Goal: Information Seeking & Learning: Compare options

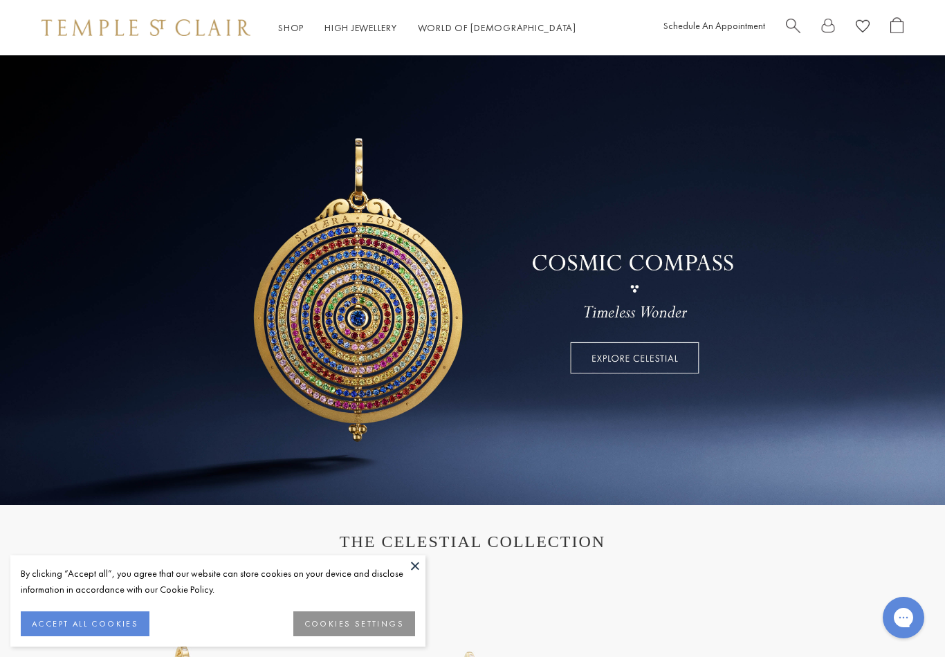
click at [421, 568] on button at bounding box center [415, 566] width 21 height 21
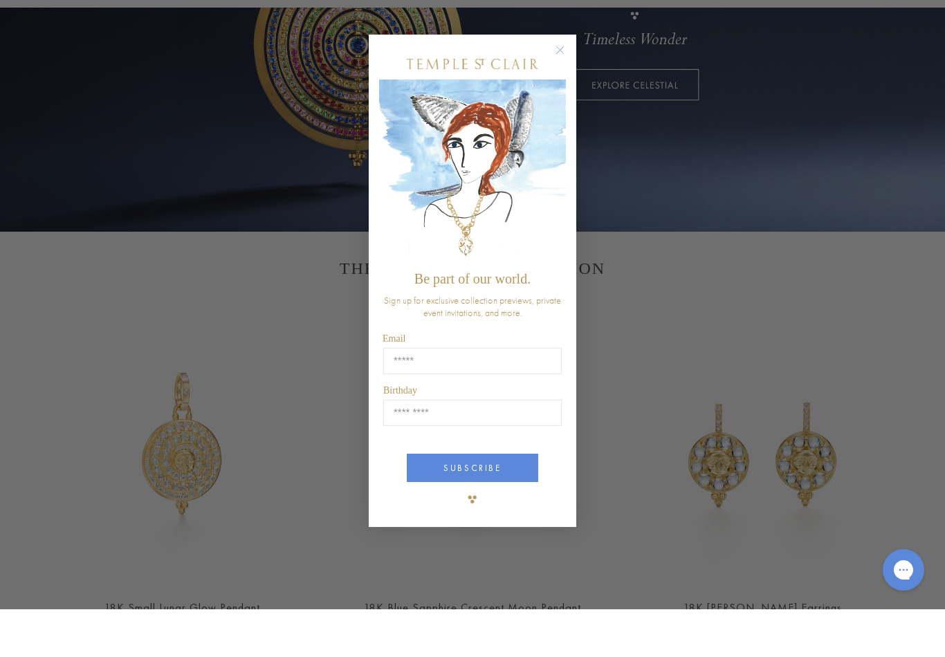
scroll to position [234, 0]
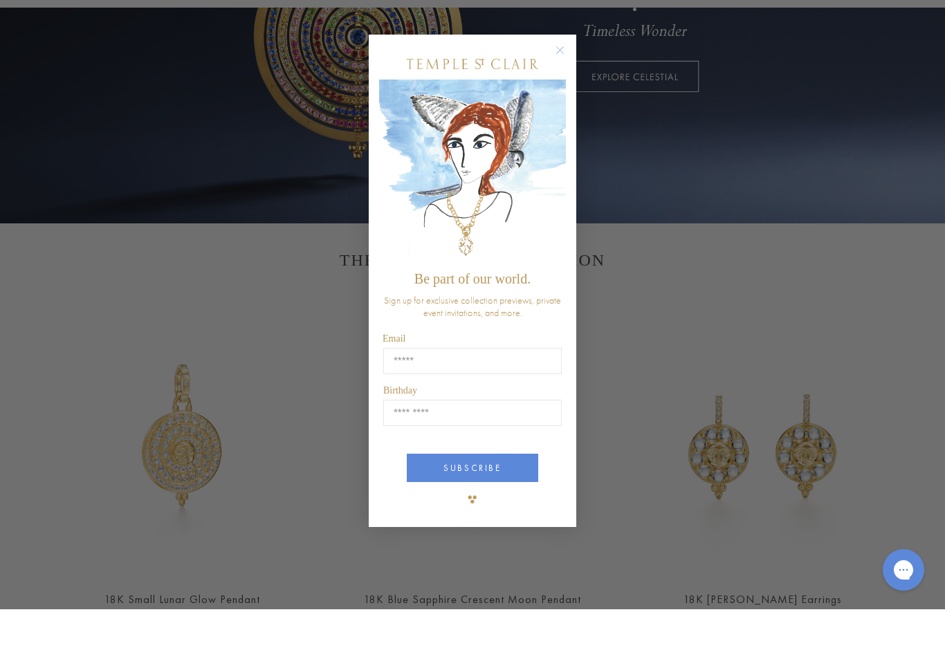
click at [563, 90] on circle "Close dialog" at bounding box center [560, 98] width 17 height 17
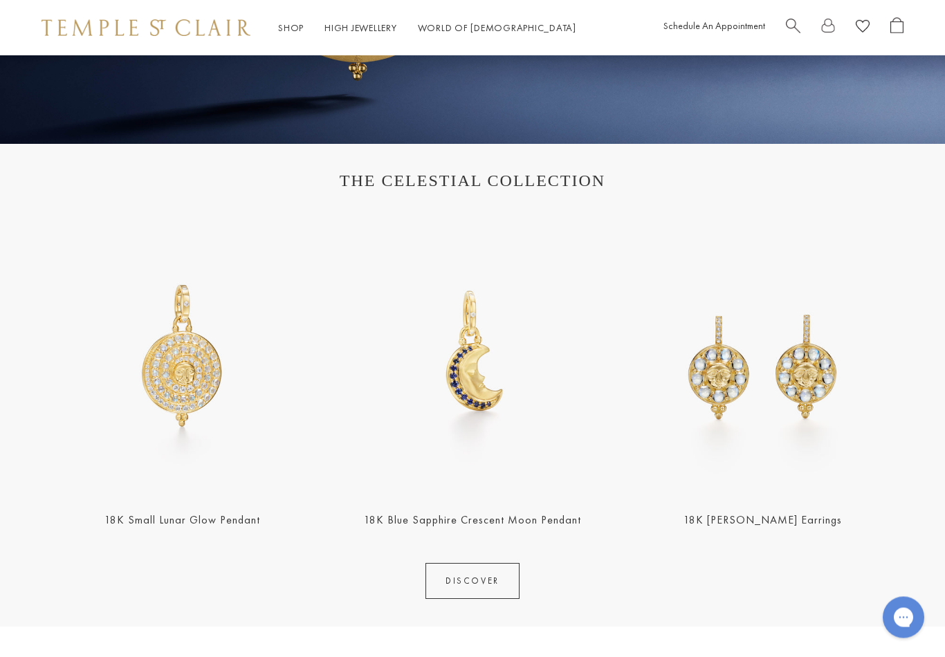
scroll to position [0, 0]
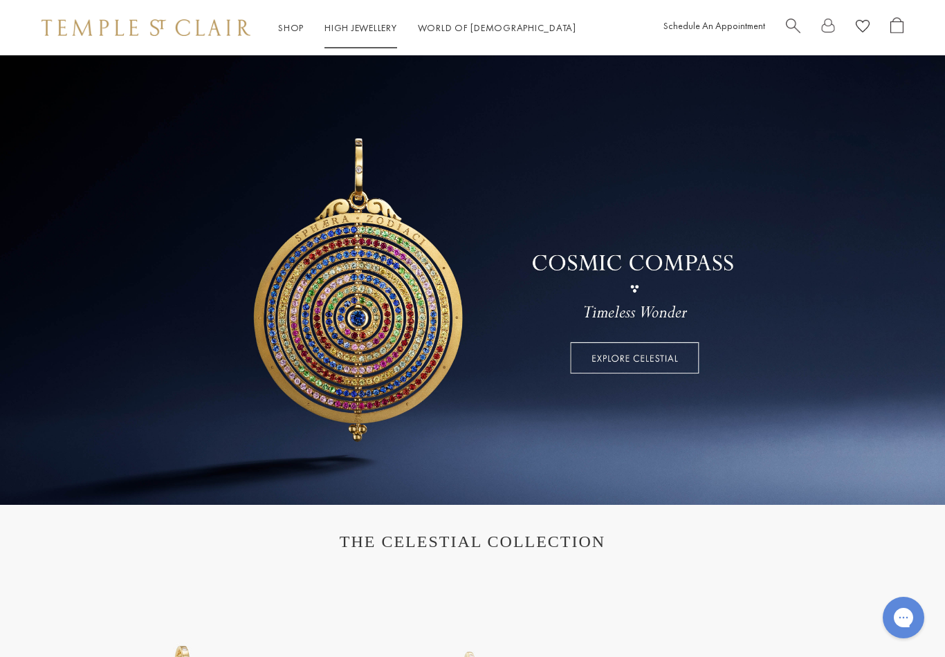
click at [356, 29] on link "High Jewellery High Jewellery" at bounding box center [361, 27] width 73 height 12
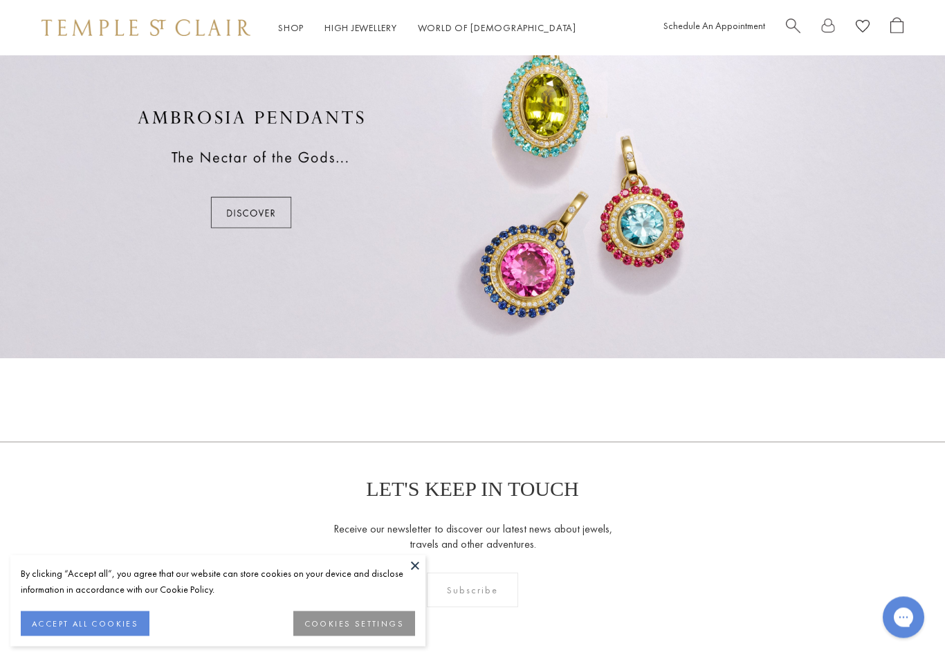
scroll to position [860, 0]
click at [335, 637] on button "COOKIES SETTINGS" at bounding box center [354, 624] width 122 height 25
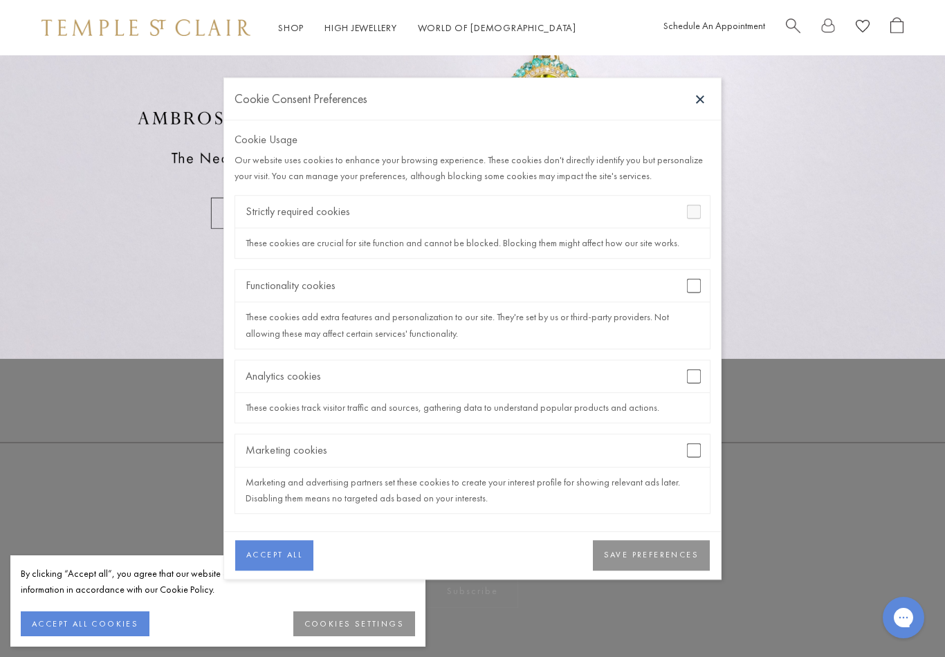
click at [649, 562] on button "SAVE PREFERENCES" at bounding box center [651, 556] width 117 height 30
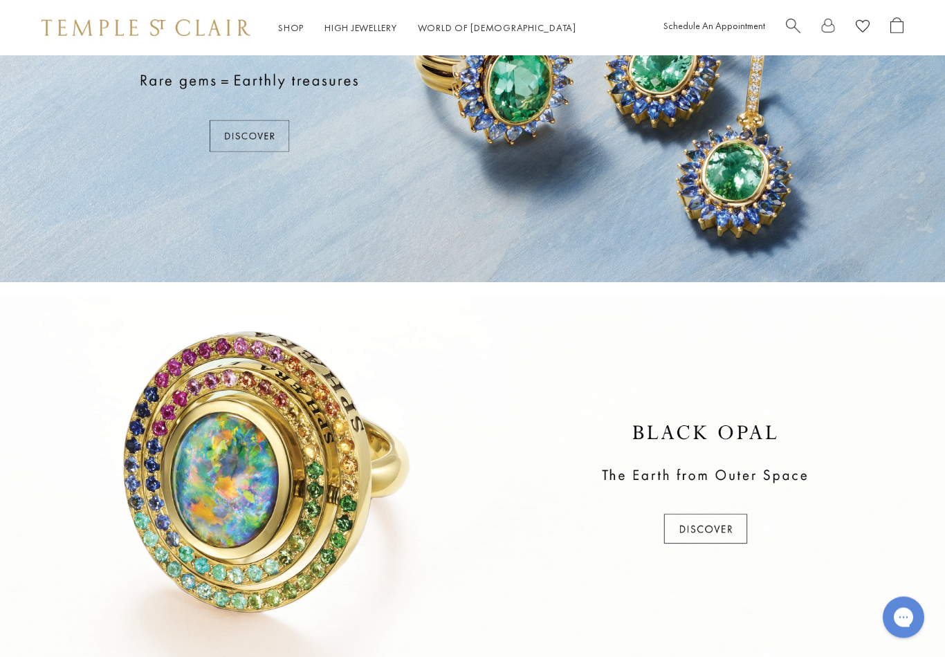
scroll to position [152, 0]
click at [292, 30] on link "Shop Shop" at bounding box center [291, 27] width 26 height 12
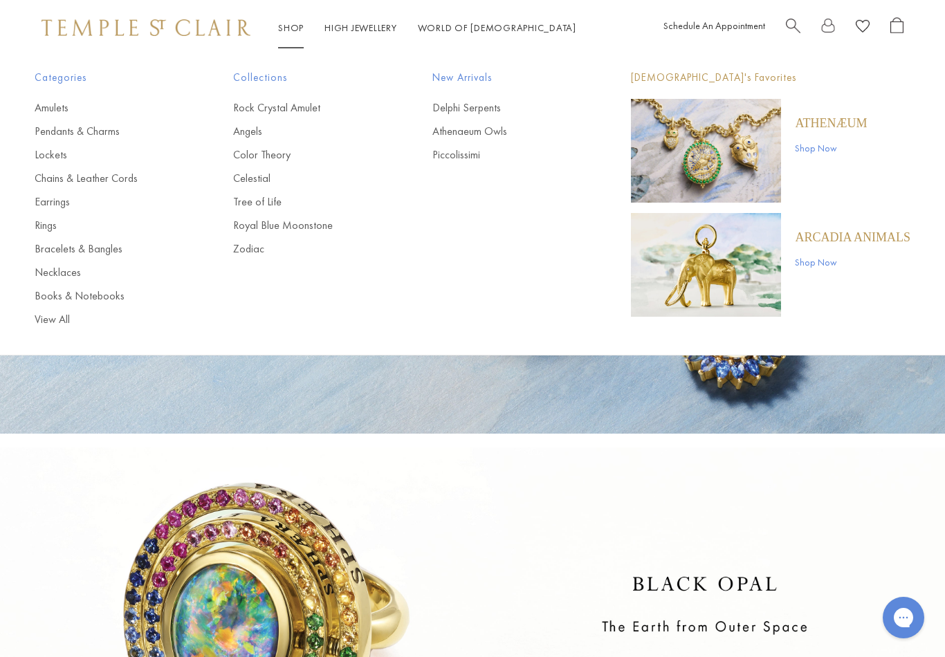
click at [61, 276] on link "Necklaces" at bounding box center [106, 272] width 143 height 15
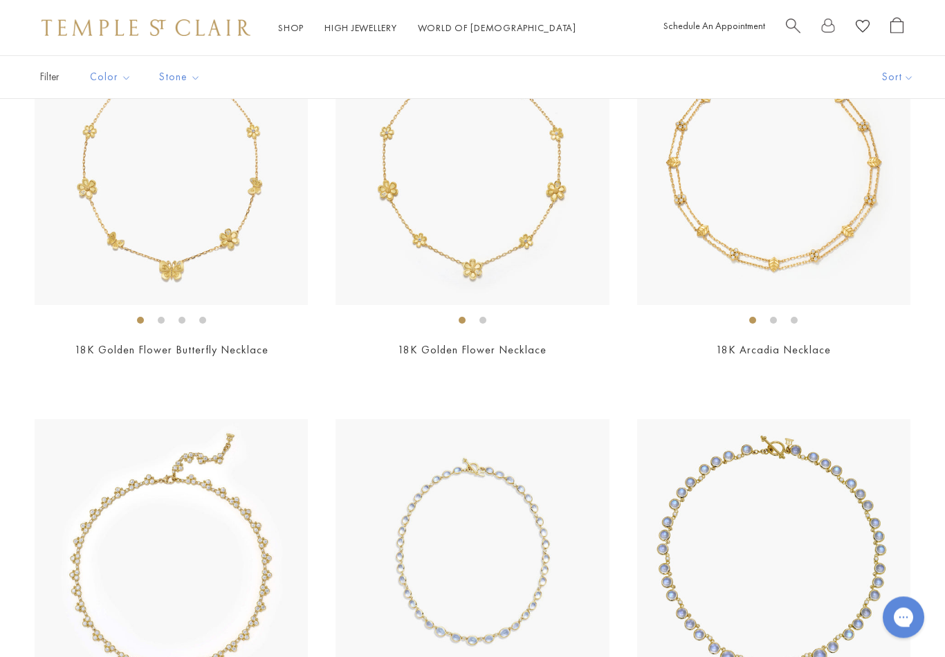
scroll to position [972, 0]
click at [575, 322] on ol at bounding box center [472, 320] width 273 height 17
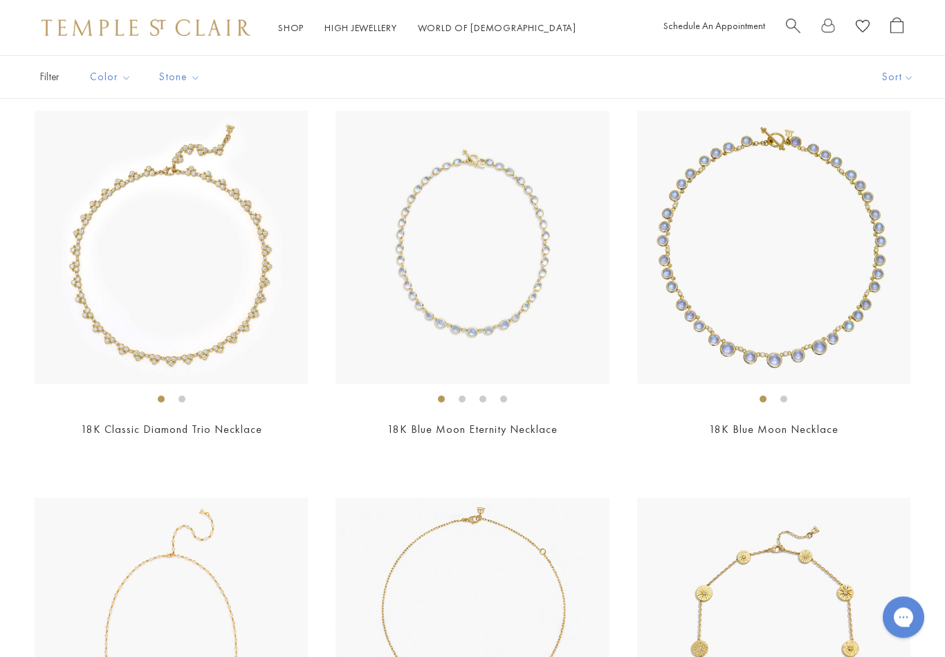
scroll to position [1281, 0]
click at [831, 430] on link "18K Blue Moon Necklace" at bounding box center [773, 428] width 129 height 15
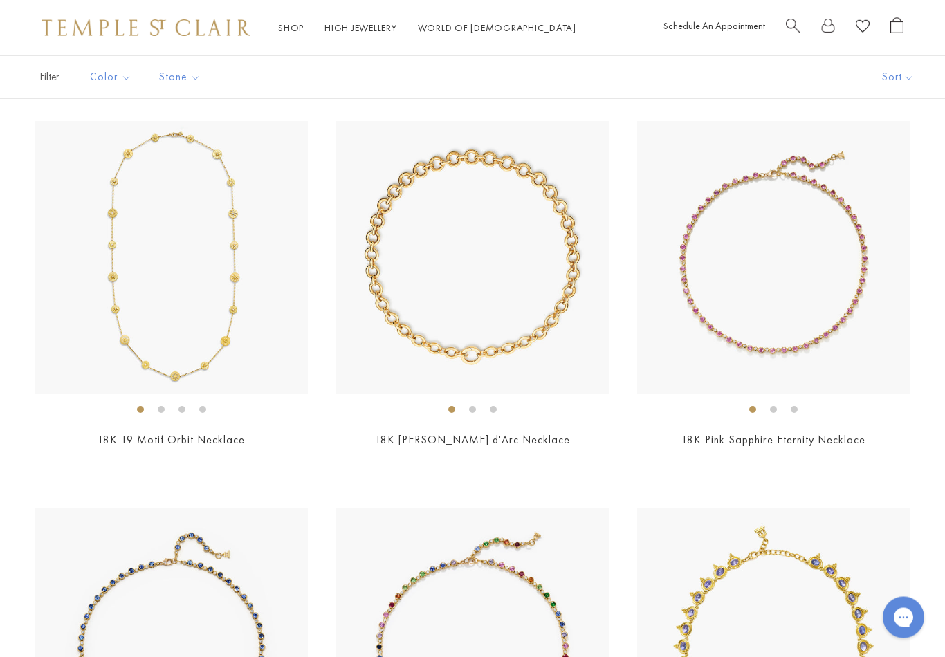
scroll to position [2045, 0]
click at [543, 451] on div "$38,000" at bounding box center [472, 459] width 273 height 16
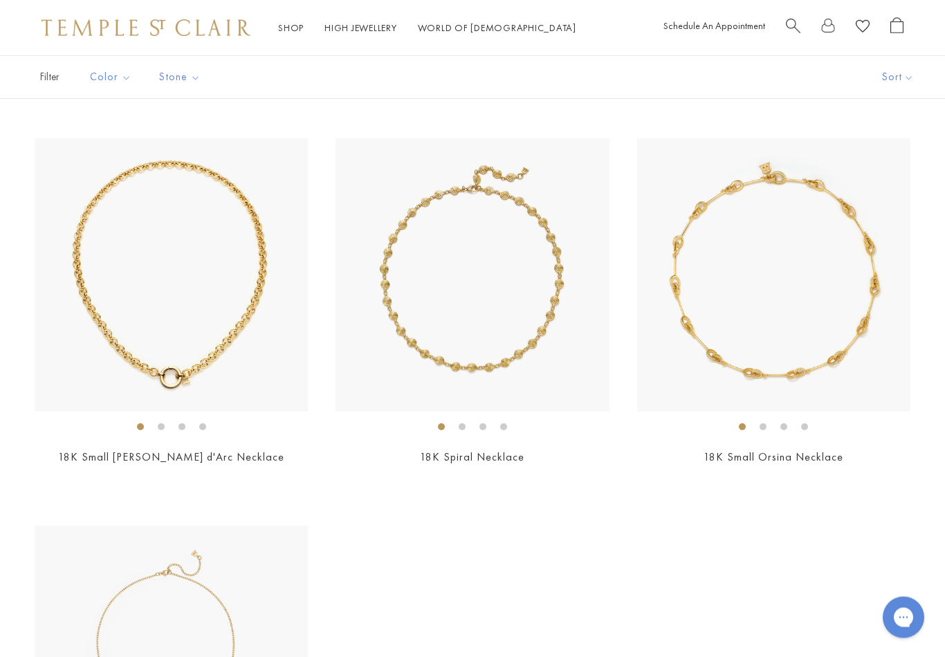
scroll to position [3191, 0]
click at [213, 469] on div "$24,000" at bounding box center [171, 477] width 273 height 16
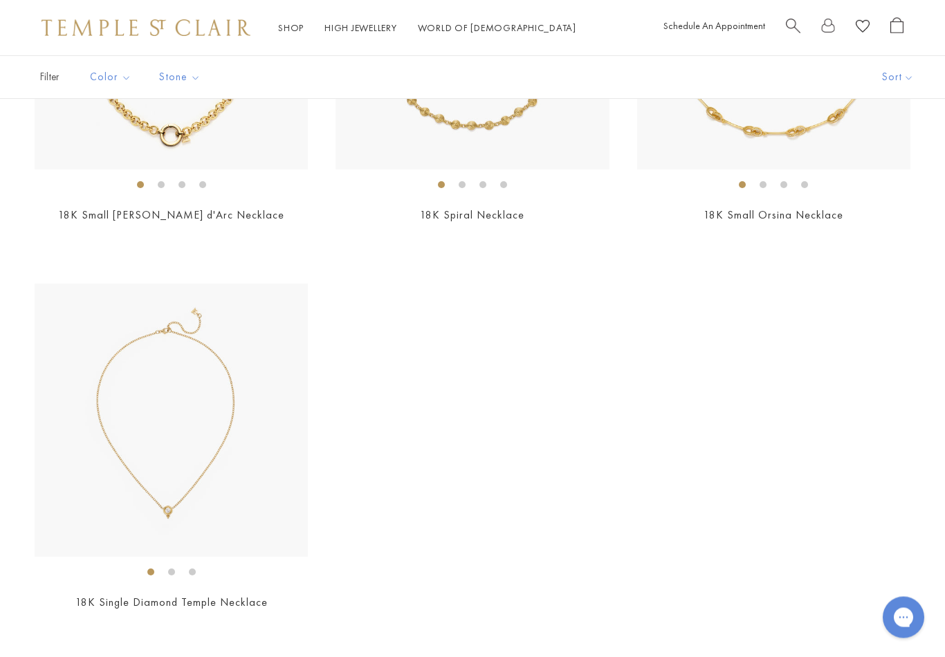
scroll to position [3433, 0]
click at [226, 621] on div "$3,900" at bounding box center [171, 622] width 273 height 16
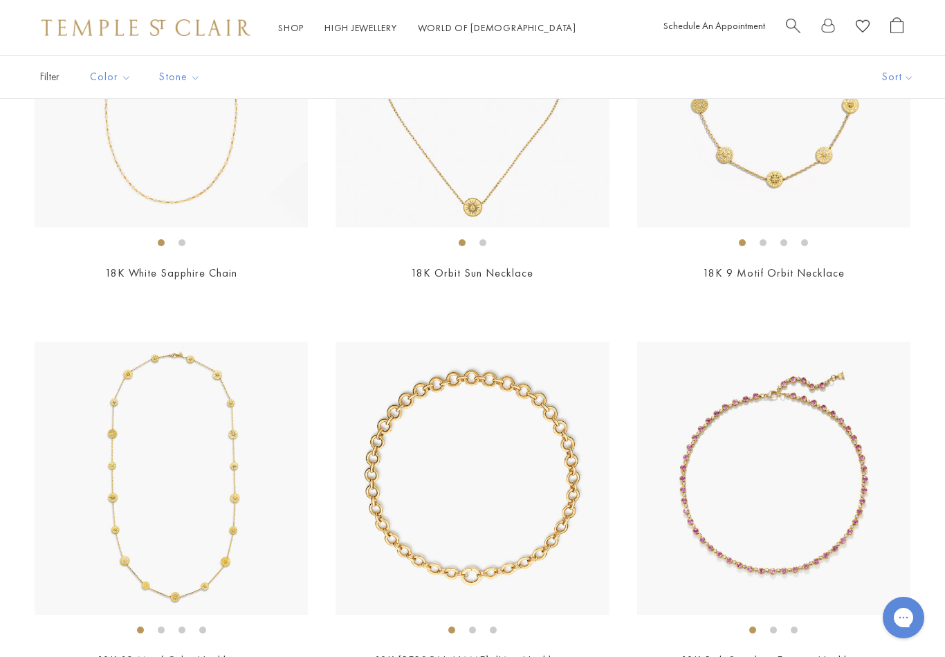
scroll to position [1821, 0]
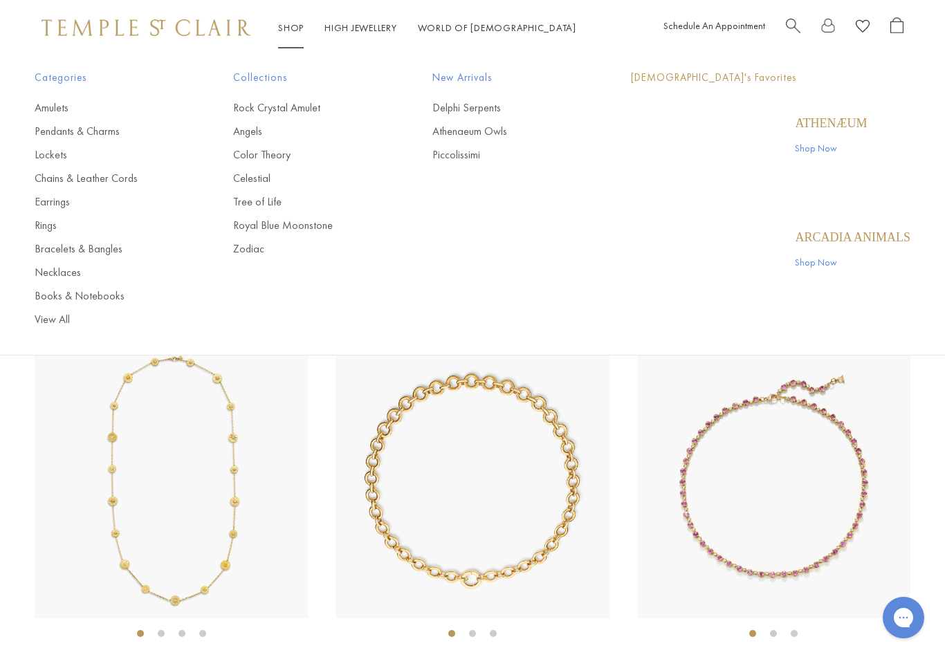
click at [299, 26] on link "Shop Shop" at bounding box center [291, 27] width 26 height 12
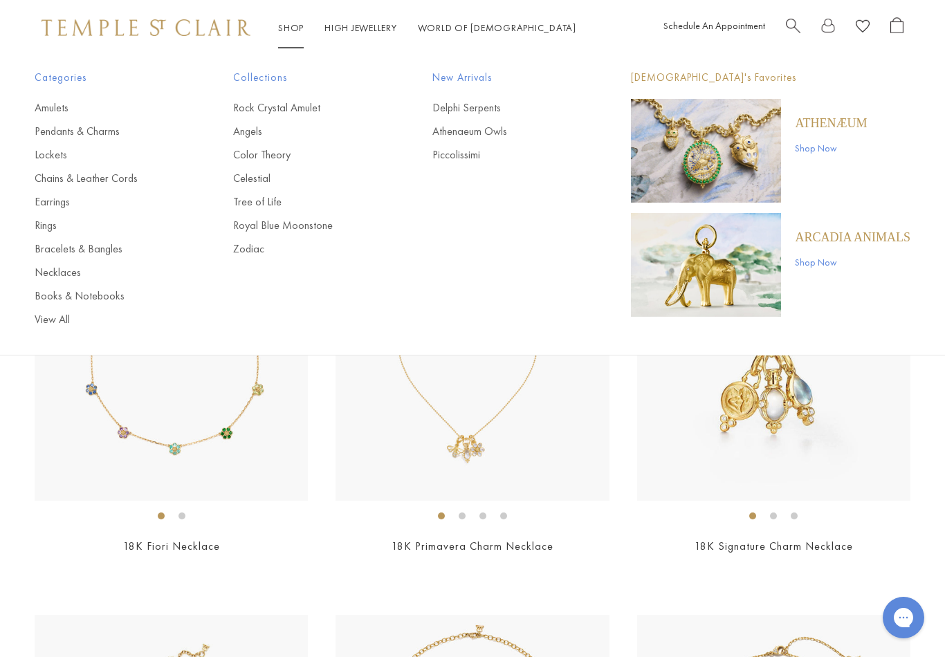
click at [77, 175] on link "Chains & Leather Cords" at bounding box center [106, 178] width 143 height 15
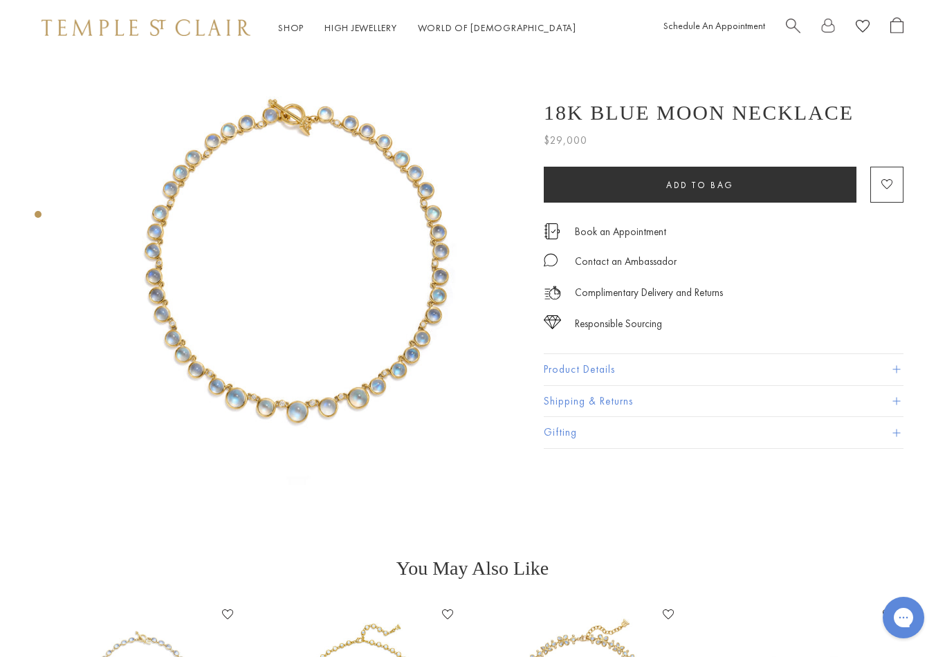
scroll to position [9, 0]
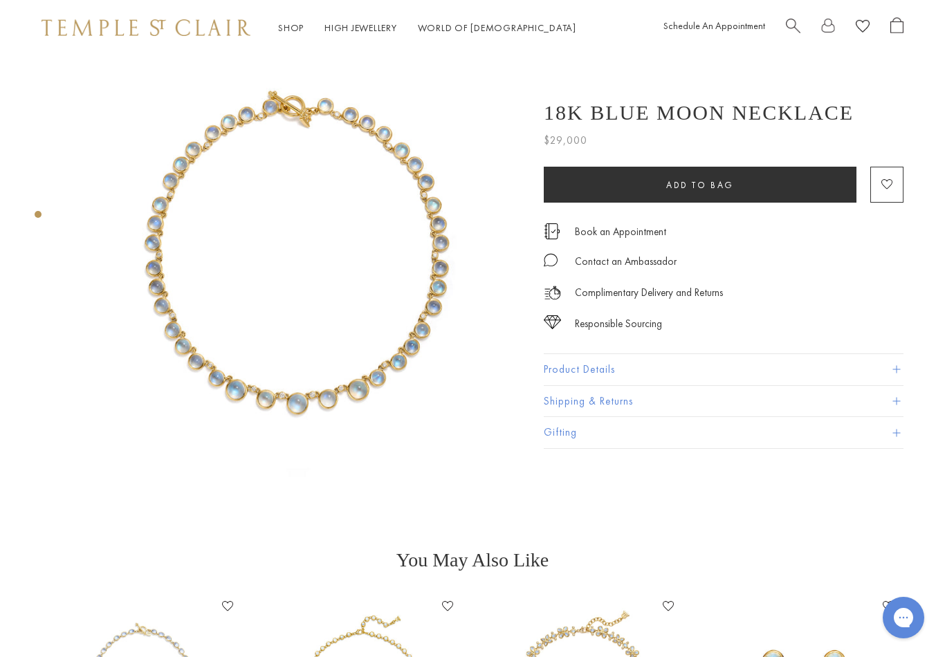
click at [898, 364] on button "Product Details" at bounding box center [724, 369] width 360 height 31
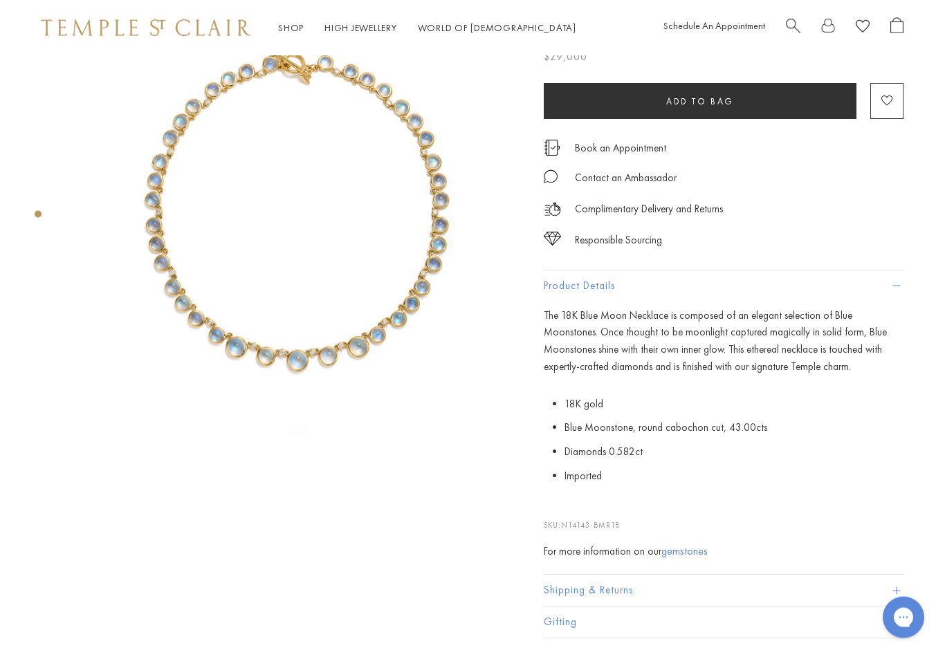
scroll to position [0, 0]
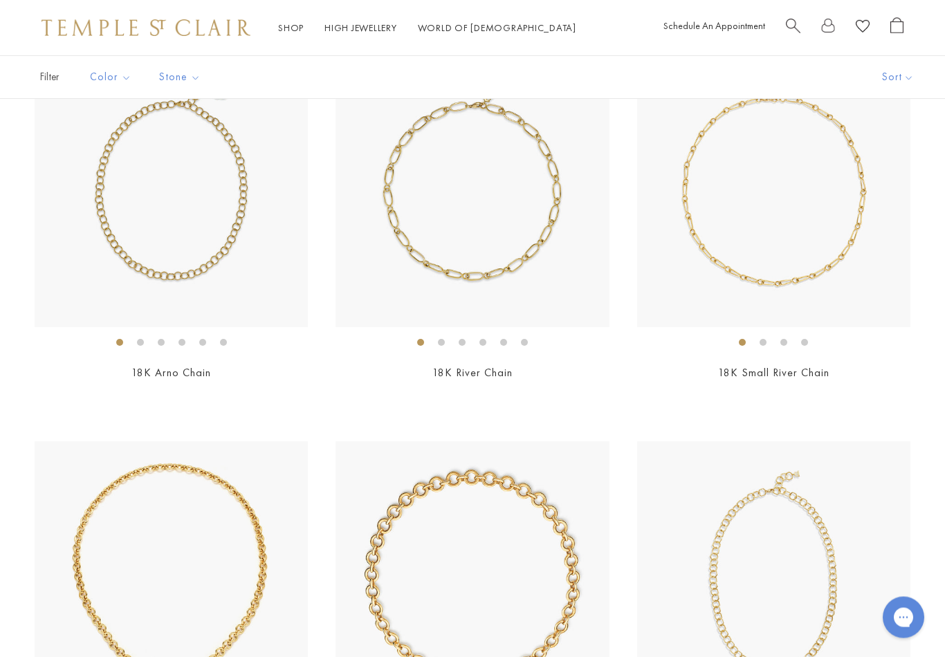
scroll to position [174, 0]
click at [594, 381] on div "18K River Chain From $9,900" at bounding box center [472, 382] width 273 height 35
click at [884, 370] on h2 "18K Small River Chain" at bounding box center [773, 373] width 273 height 16
click at [855, 224] on img at bounding box center [773, 189] width 273 height 273
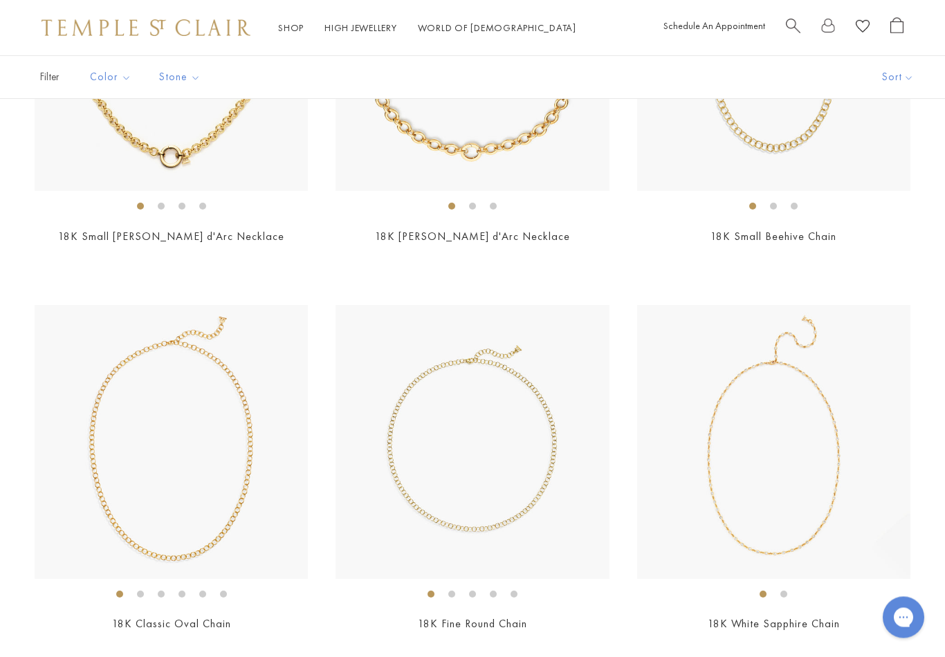
scroll to position [698, 0]
click at [507, 617] on link "18K Fine Round Chain" at bounding box center [472, 624] width 109 height 15
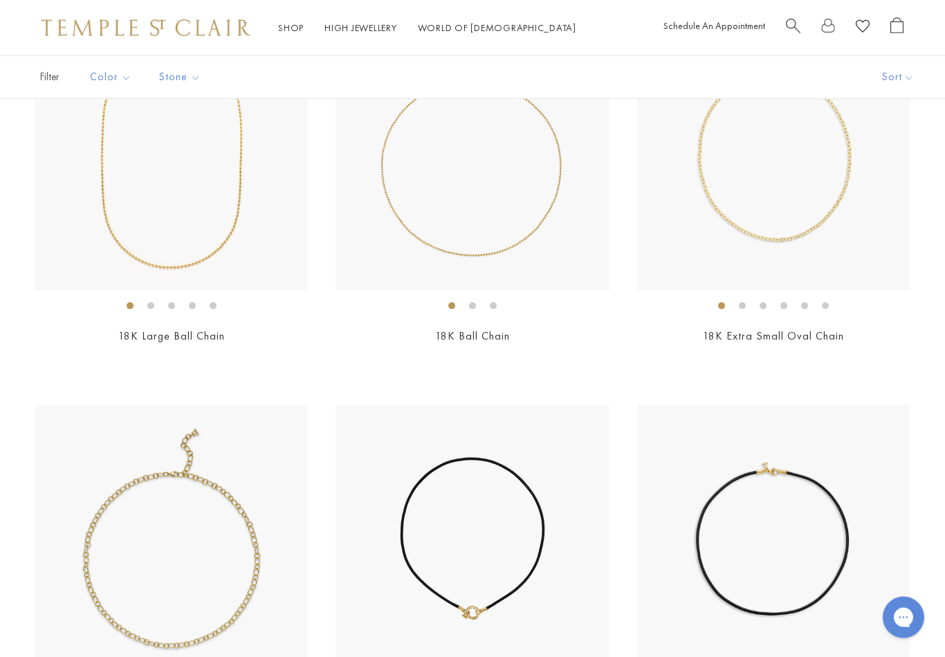
scroll to position [1374, 0]
click at [819, 331] on link "18K Extra Small Oval Chain" at bounding box center [773, 336] width 141 height 15
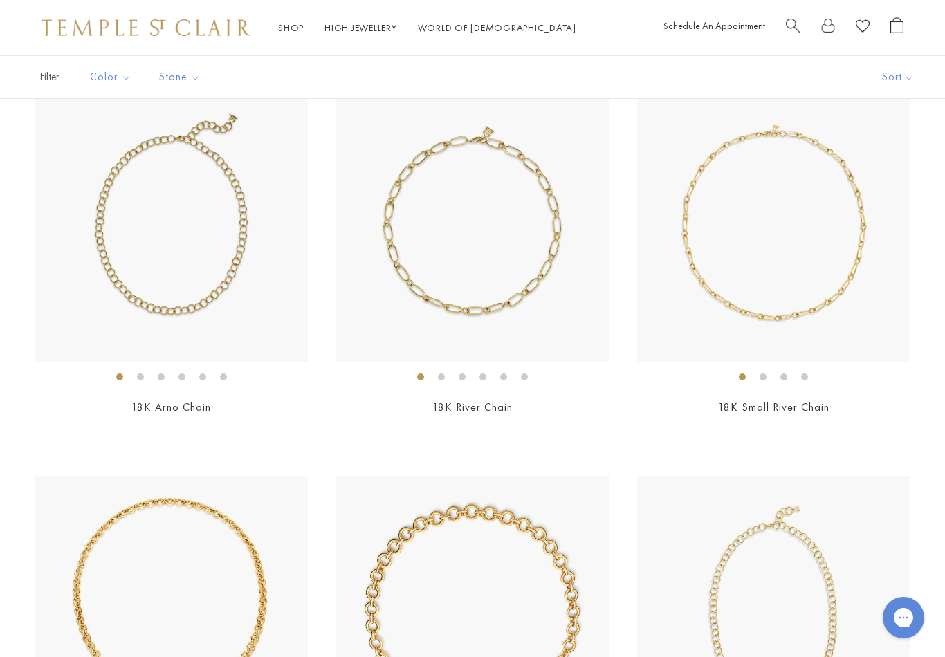
scroll to position [0, 0]
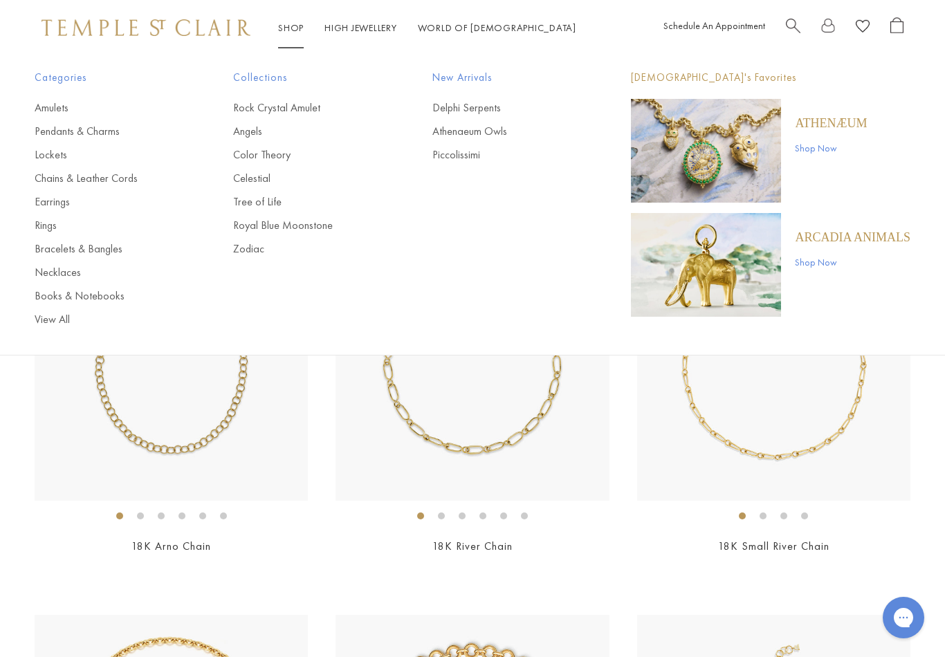
click at [96, 131] on link "Pendants & Charms" at bounding box center [106, 131] width 143 height 15
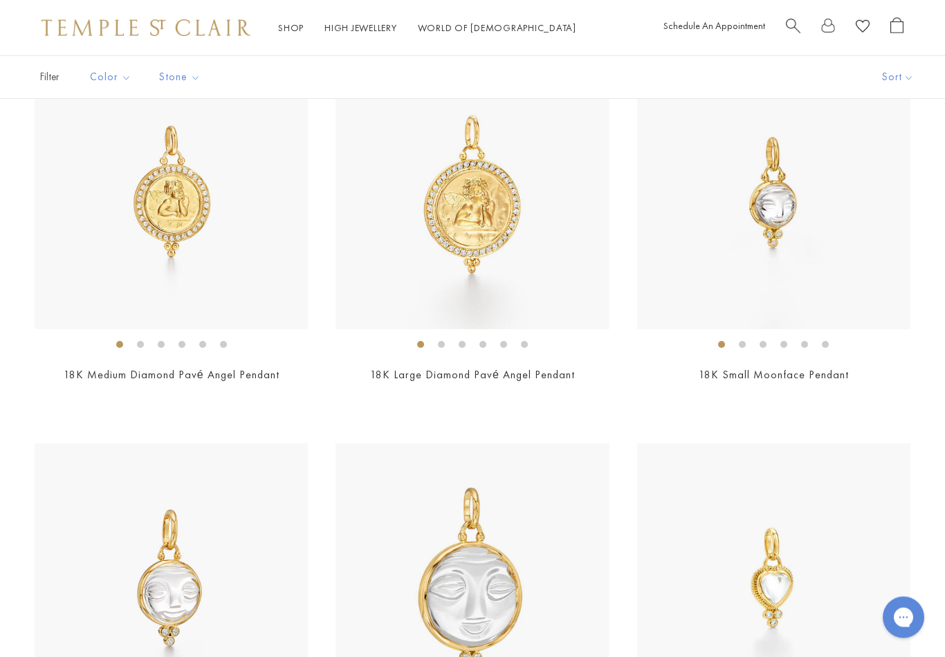
scroll to position [2886, 0]
click at [779, 394] on span "$1,400" at bounding box center [774, 394] width 34 height 16
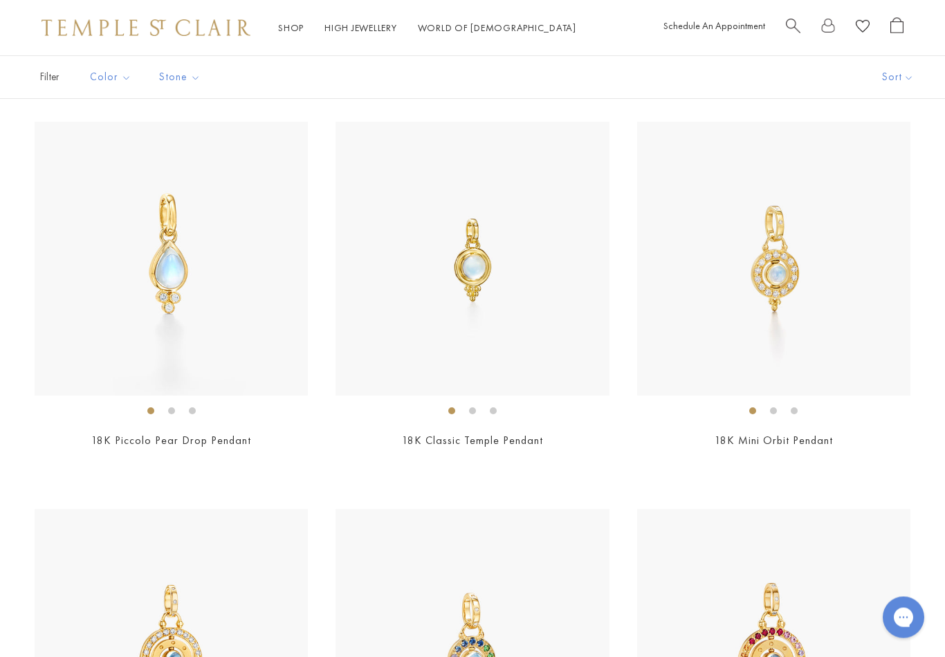
scroll to position [5146, 0]
click at [518, 437] on link "18K Classic Temple Pendant" at bounding box center [472, 440] width 141 height 15
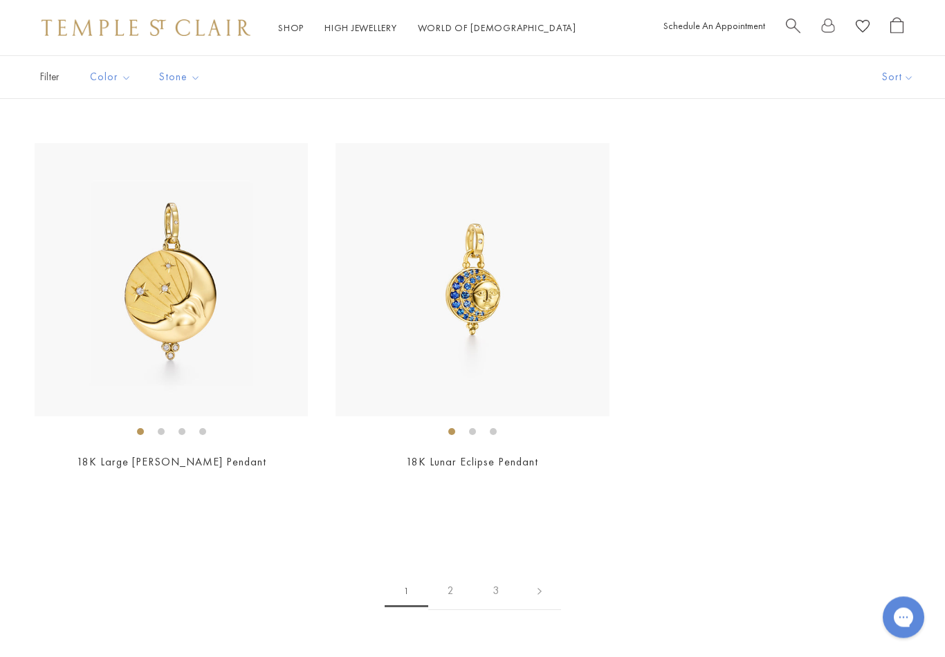
scroll to position [7464, 0]
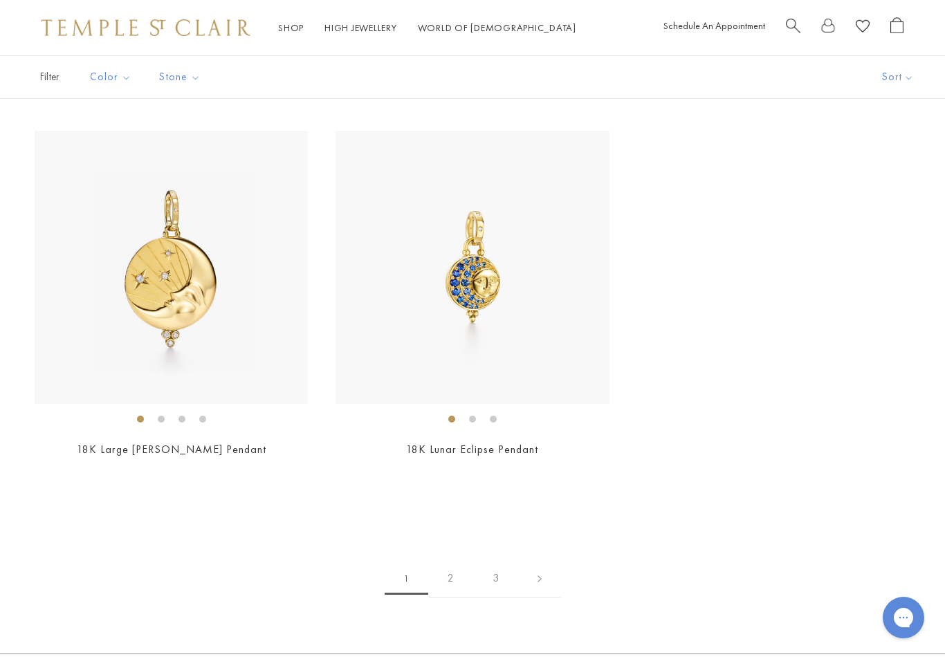
click at [454, 568] on link "2" at bounding box center [450, 579] width 45 height 38
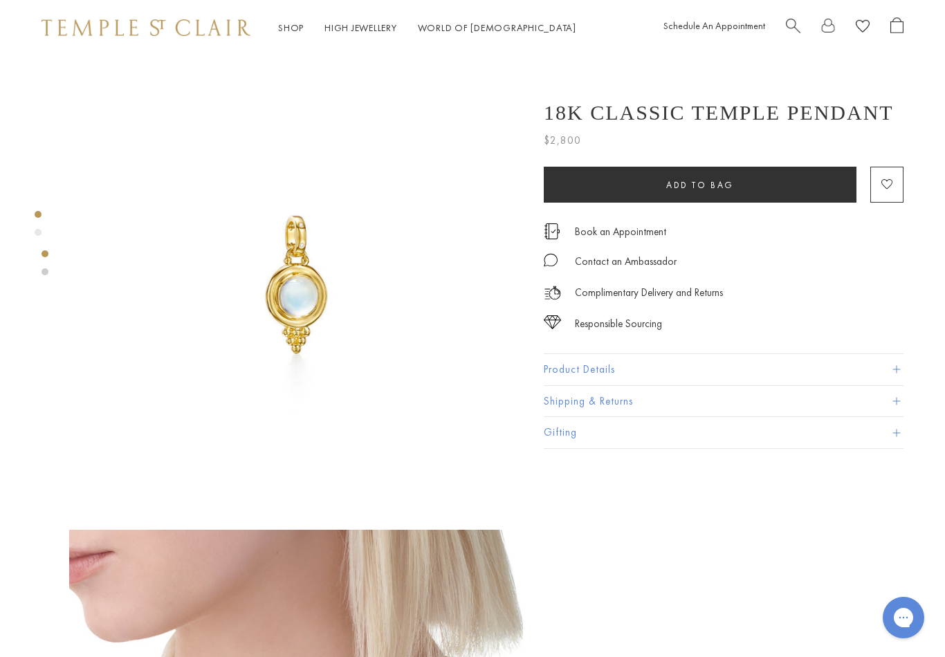
click at [891, 361] on button "Product Details" at bounding box center [724, 369] width 360 height 31
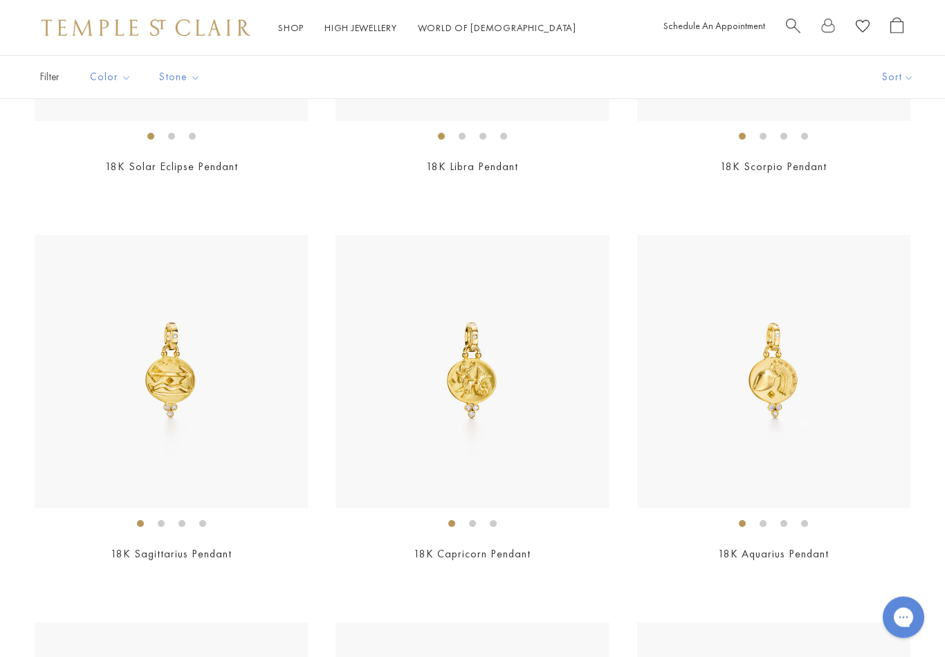
scroll to position [415, 0]
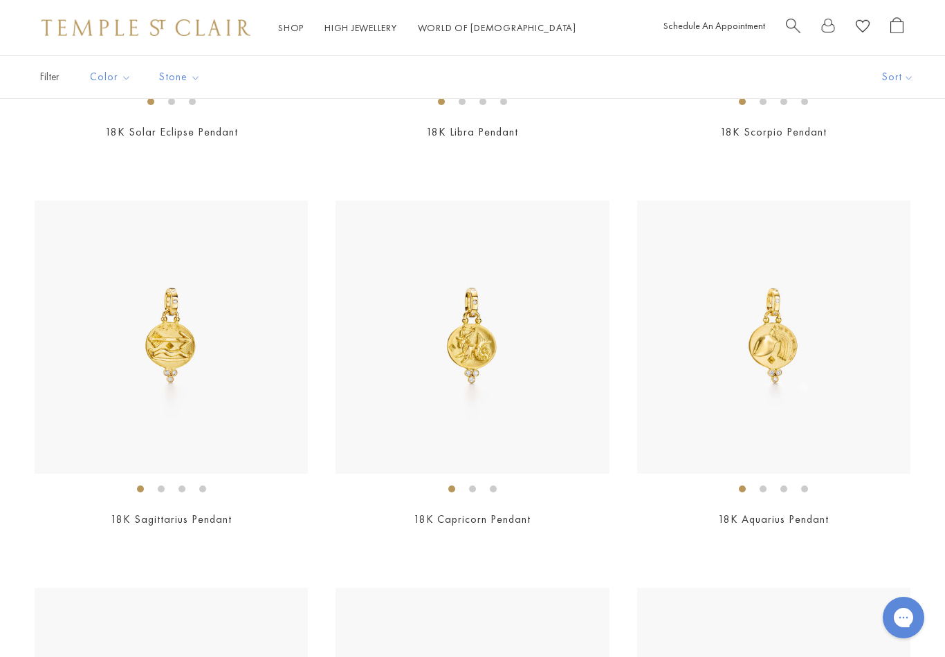
click at [167, 519] on link "18K Sagittarius Pendant" at bounding box center [171, 519] width 121 height 15
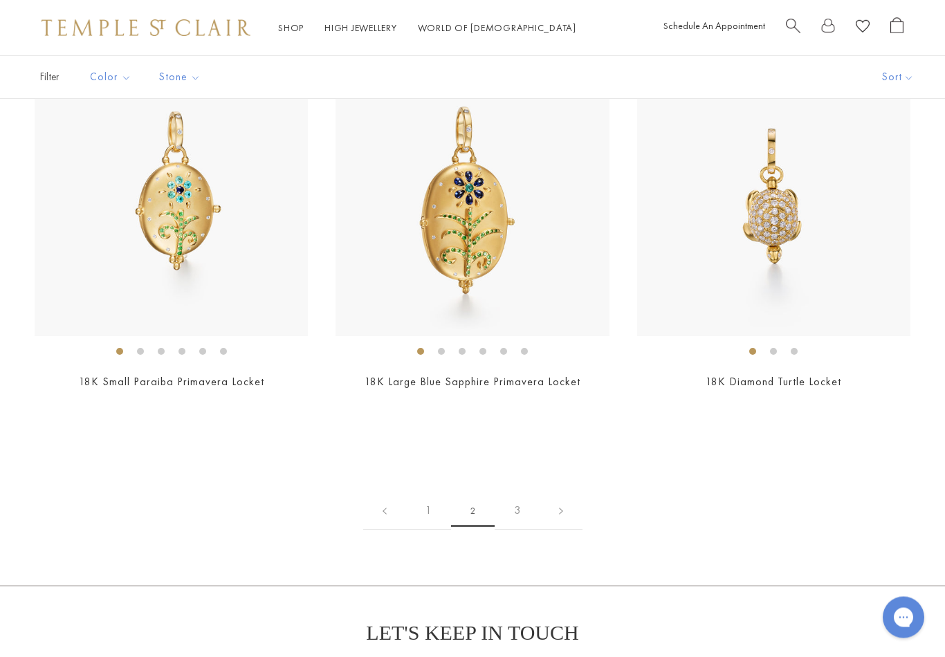
scroll to position [5982, 0]
click at [518, 496] on link "3" at bounding box center [517, 510] width 45 height 38
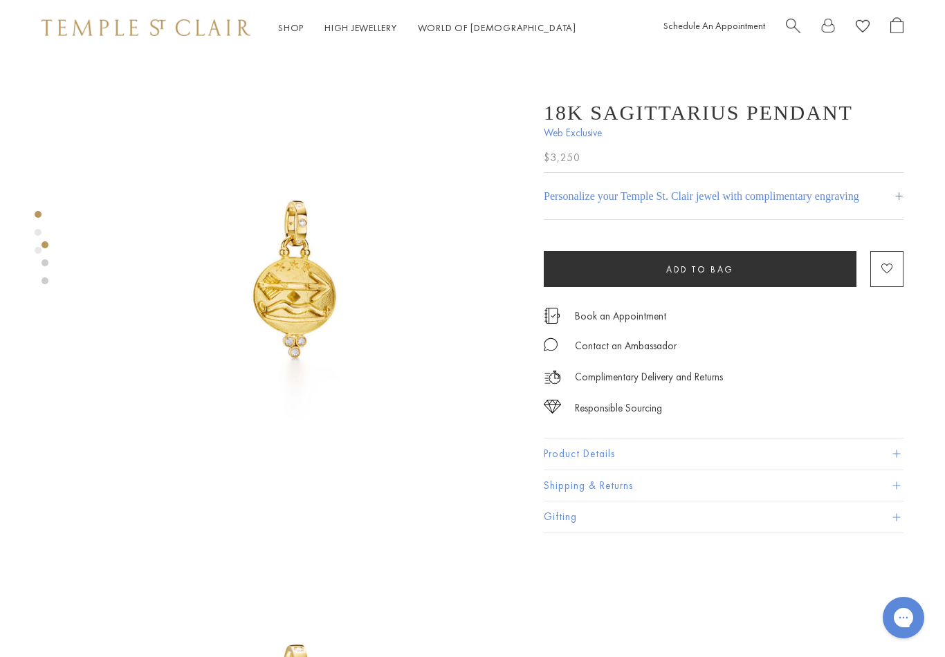
click at [898, 451] on span at bounding box center [897, 455] width 8 height 8
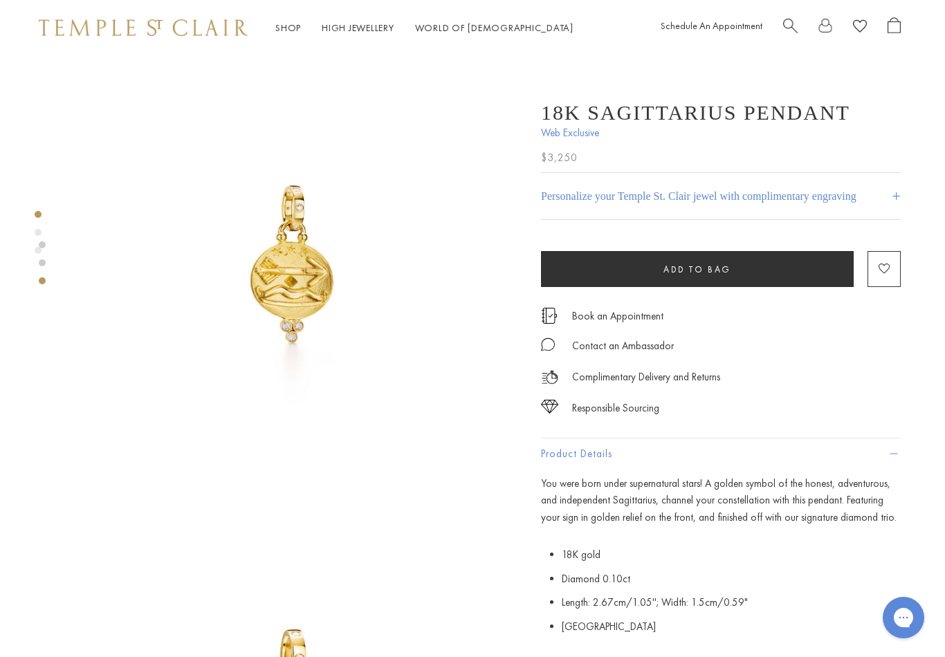
scroll to position [0, 3]
